Goal: Task Accomplishment & Management: Complete application form

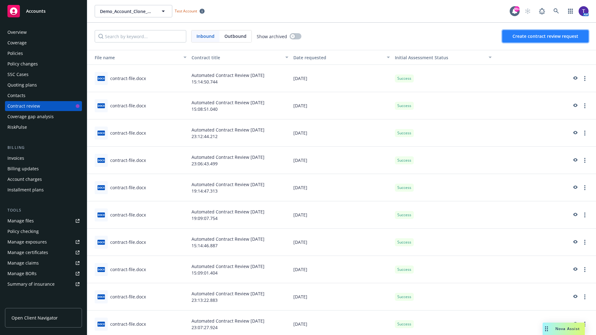
click at [545, 36] on span "Create contract review request" at bounding box center [545, 36] width 66 height 6
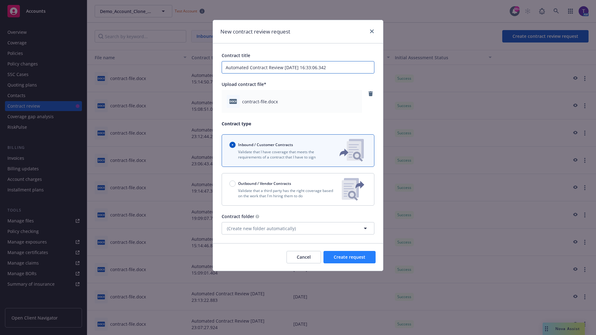
type input "Automated Contract Review [DATE] 16:33:06.342"
click at [349, 257] on span "Create request" at bounding box center [350, 257] width 32 height 6
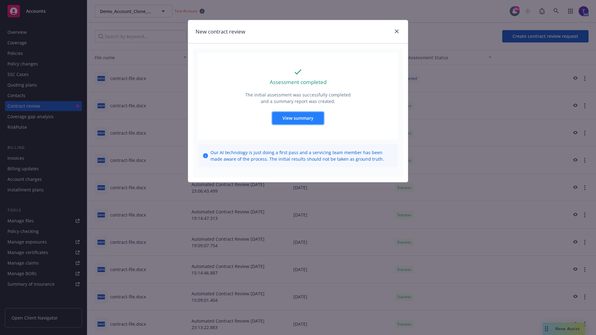
click at [298, 118] on span "View summary" at bounding box center [297, 118] width 31 height 6
